Goal: Task Accomplishment & Management: Use online tool/utility

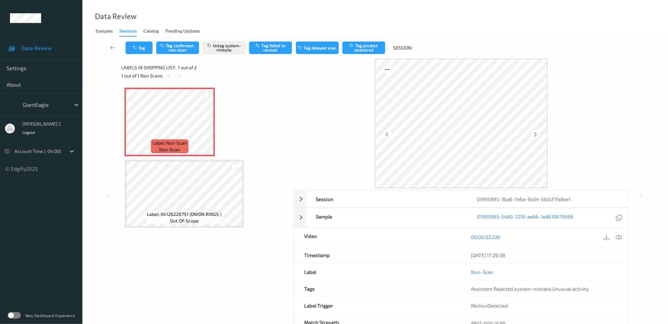
click at [623, 238] on div "00:00:02.226" at bounding box center [544, 237] width 167 height 19
click at [617, 238] on icon at bounding box center [619, 237] width 6 height 6
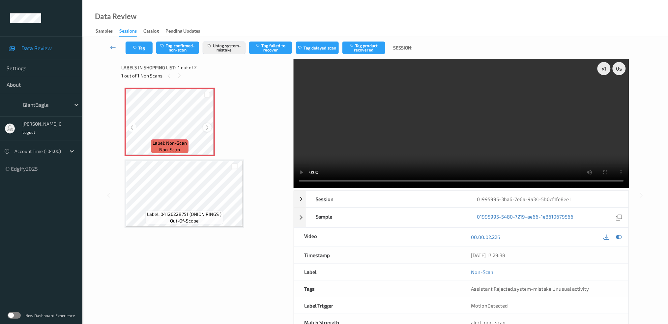
click at [209, 126] on icon at bounding box center [208, 128] width 6 height 6
click at [208, 211] on span "Label: 04126228751 (ONION RINGS )" at bounding box center [184, 214] width 74 height 7
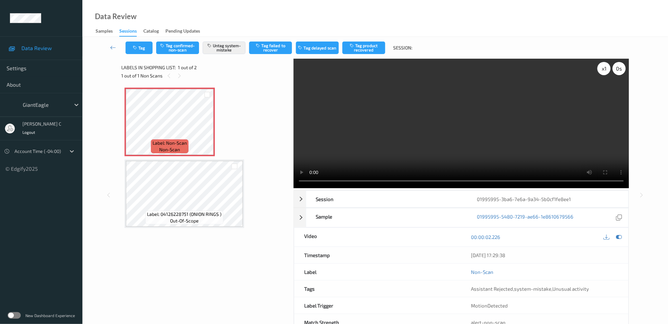
click at [601, 72] on div "x 1" at bounding box center [604, 68] width 13 height 13
click at [601, 72] on div "x 2" at bounding box center [604, 68] width 13 height 13
click at [143, 45] on button "Tag" at bounding box center [139, 48] width 27 height 13
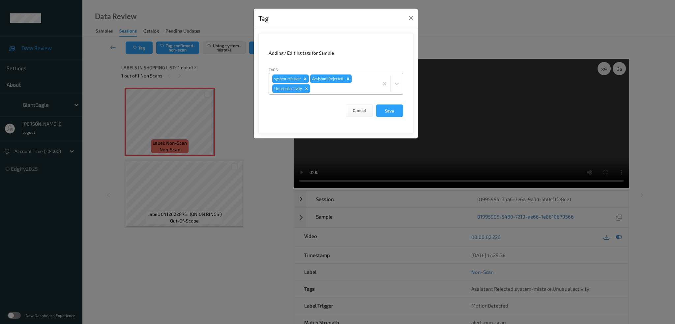
click at [305, 89] on icon "Remove Unusual activity" at bounding box center [306, 88] width 5 height 5
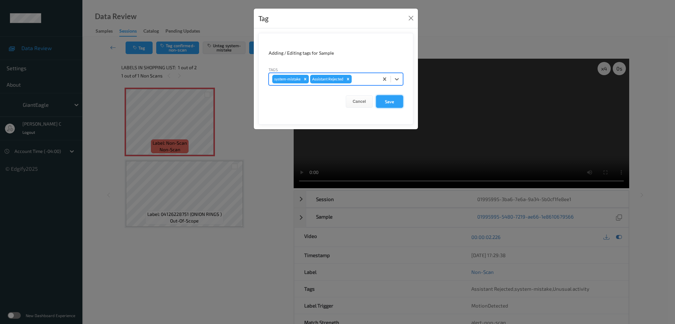
click at [397, 104] on button "Save" at bounding box center [389, 101] width 27 height 13
